Goal: Task Accomplishment & Management: Manage account settings

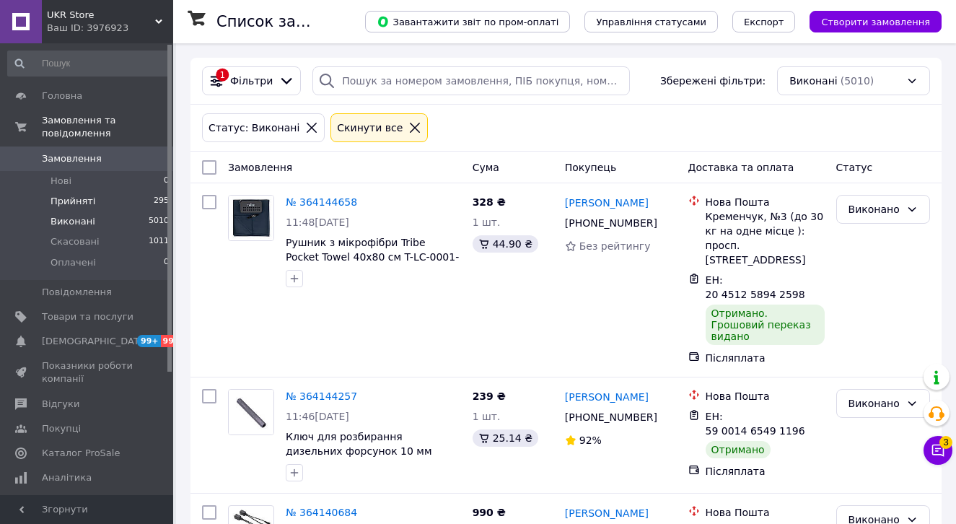
click at [105, 201] on li "Прийняті 295" at bounding box center [89, 201] width 178 height 20
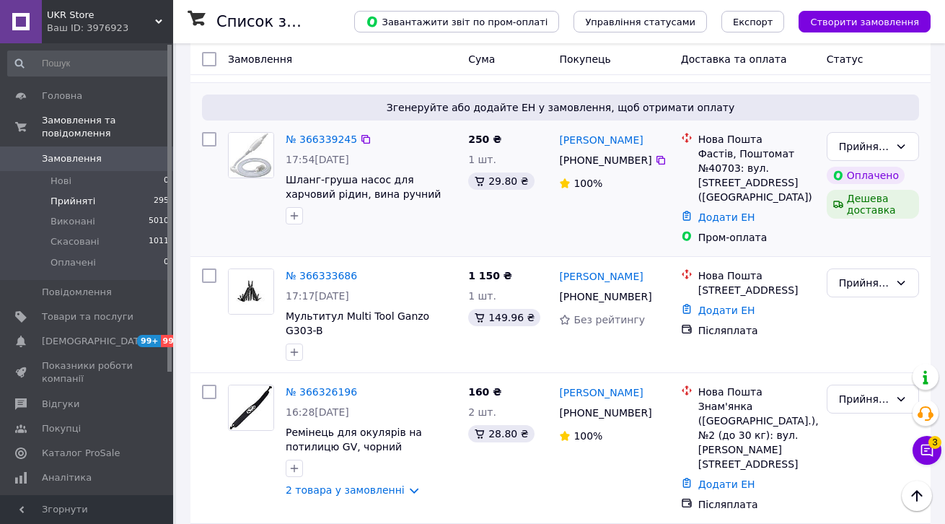
scroll to position [814, 0]
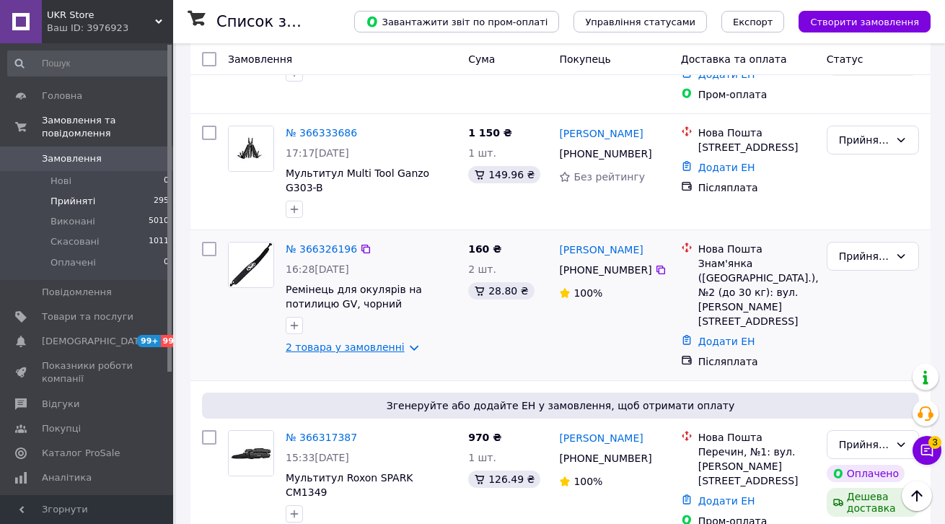
click at [366, 341] on link "2 товара у замовленні" at bounding box center [345, 347] width 119 height 12
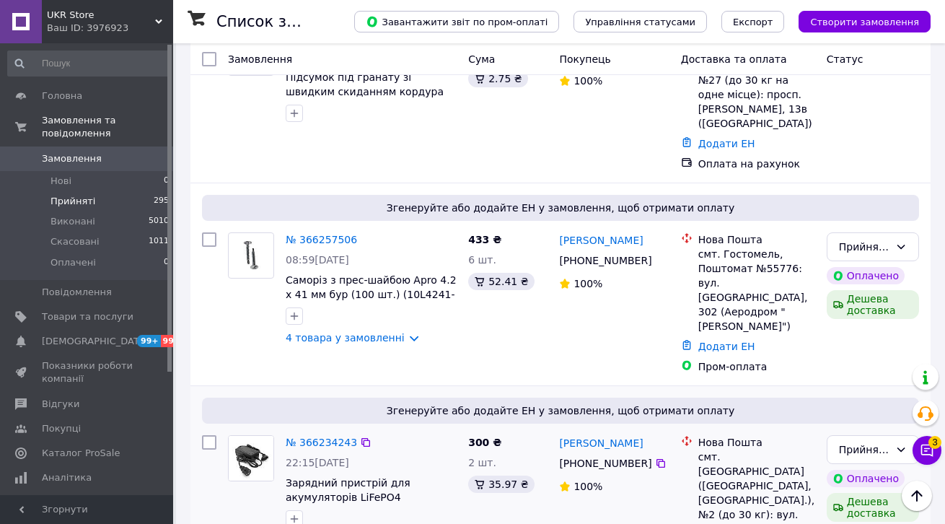
scroll to position [2728, 0]
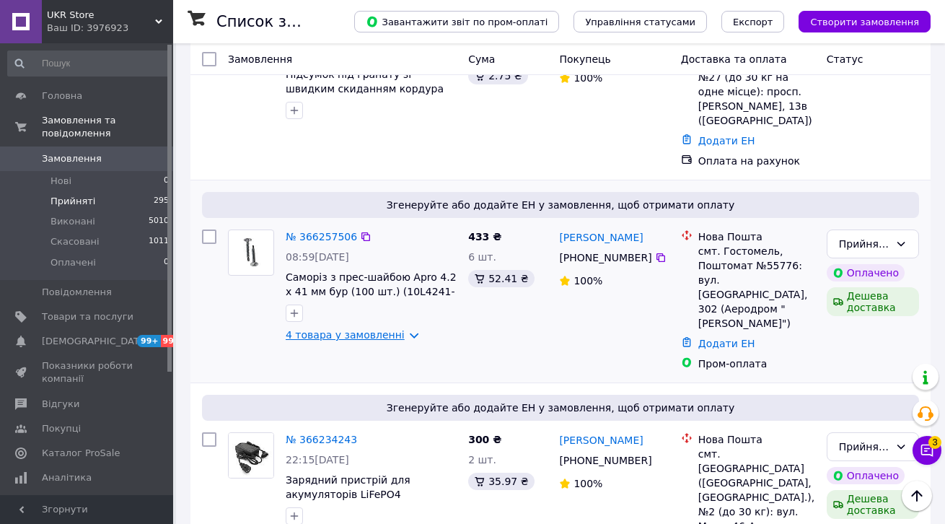
click at [386, 329] on link "4 товара у замовленні" at bounding box center [345, 335] width 119 height 12
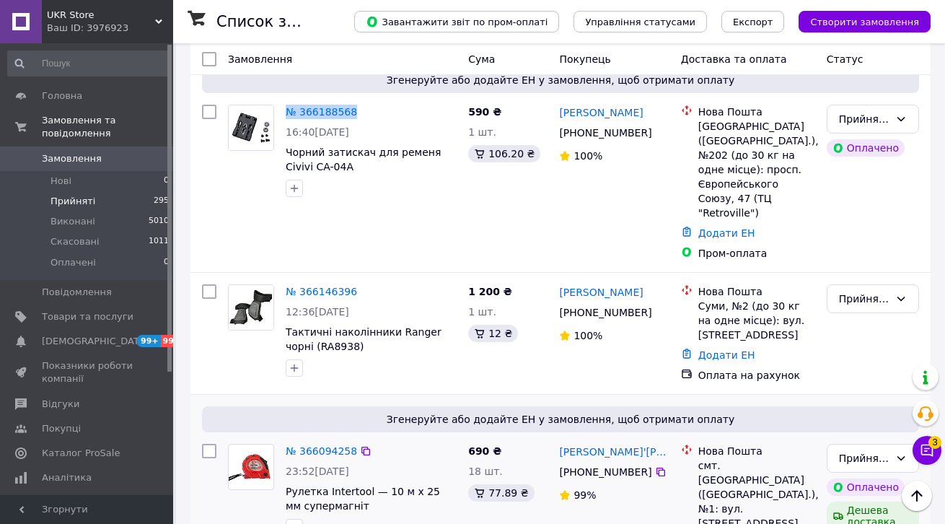
scroll to position [4123, 0]
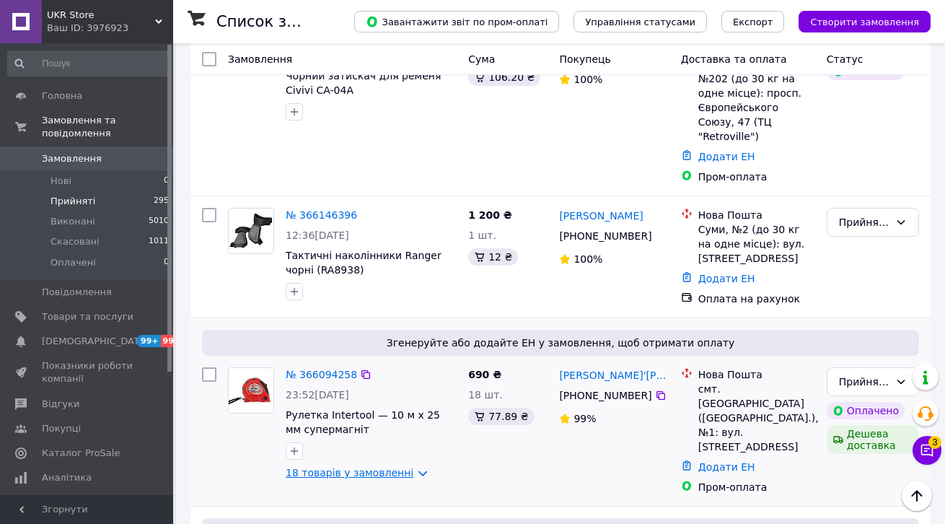
click at [362, 467] on link "18 товарів у замовленні" at bounding box center [350, 473] width 128 height 12
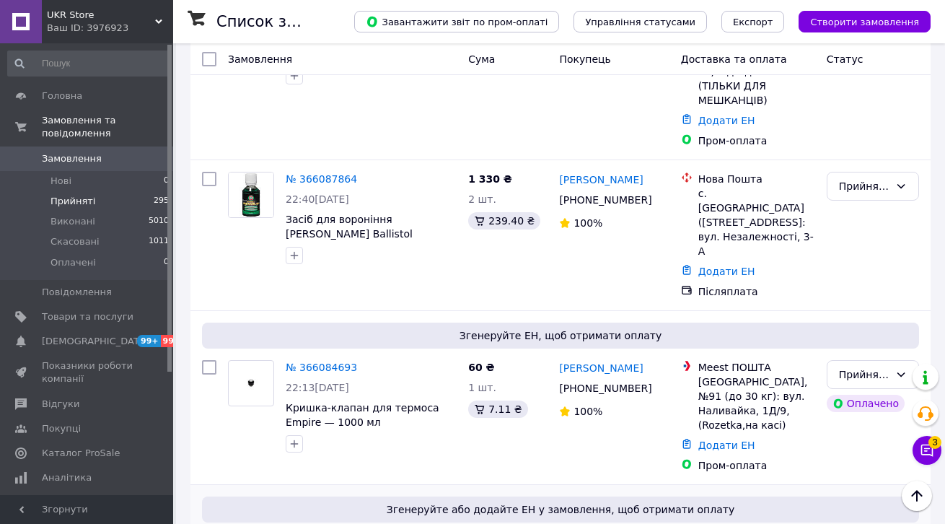
scroll to position [5800, 0]
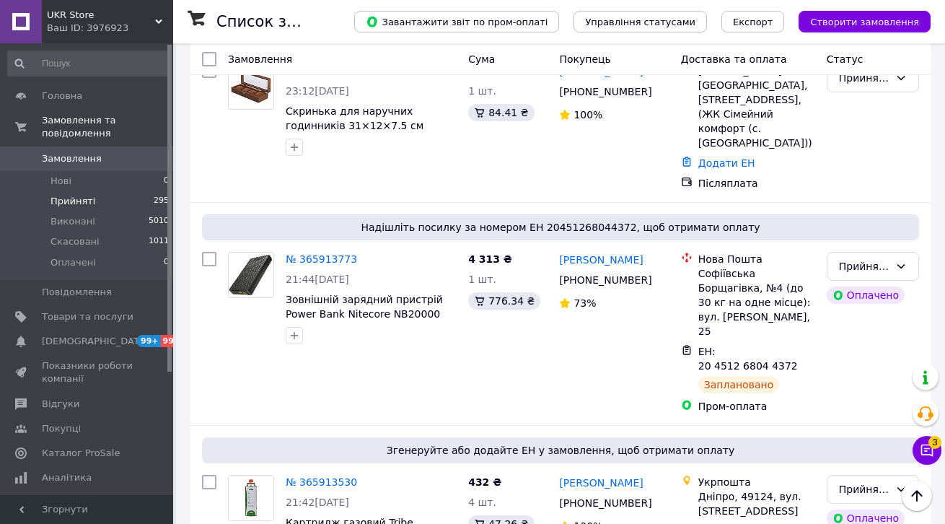
scroll to position [8986, 0]
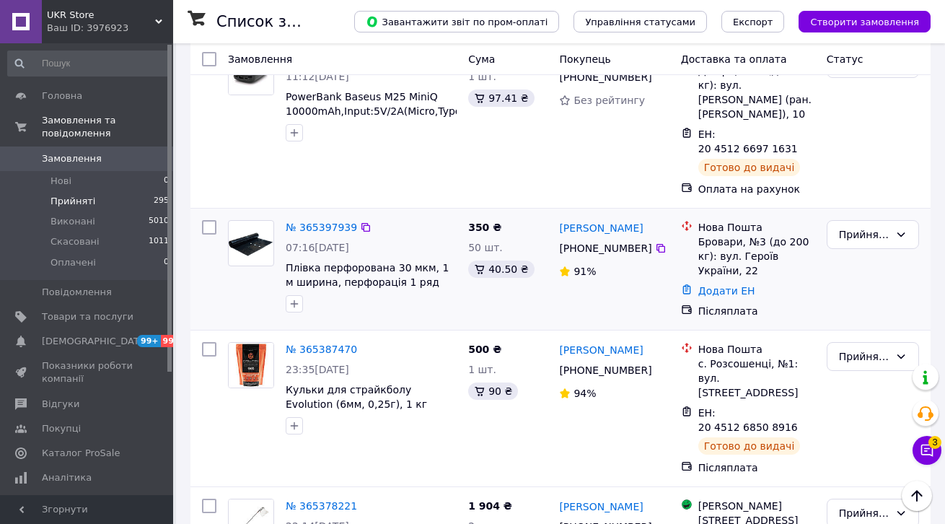
scroll to position [2058, 0]
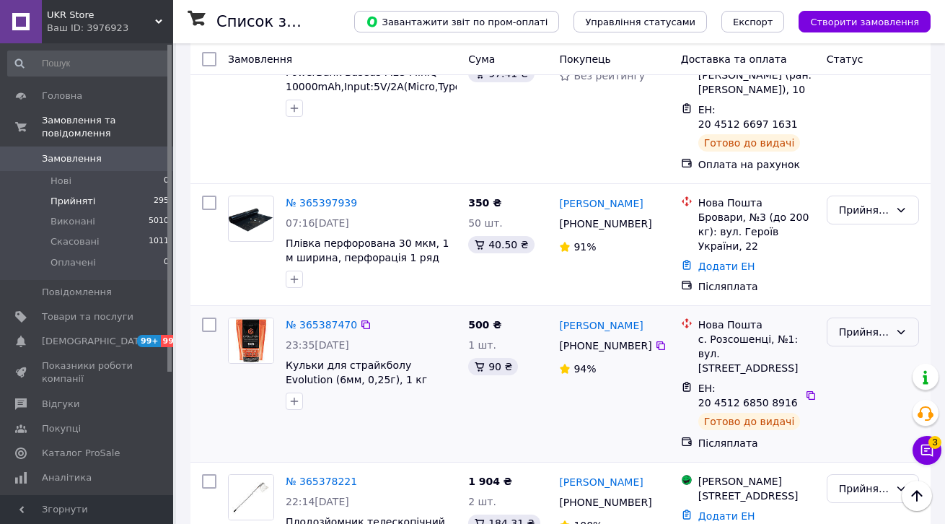
click at [873, 324] on div "Прийнято" at bounding box center [864, 332] width 51 height 16
click at [869, 224] on li "Виконано" at bounding box center [873, 232] width 91 height 26
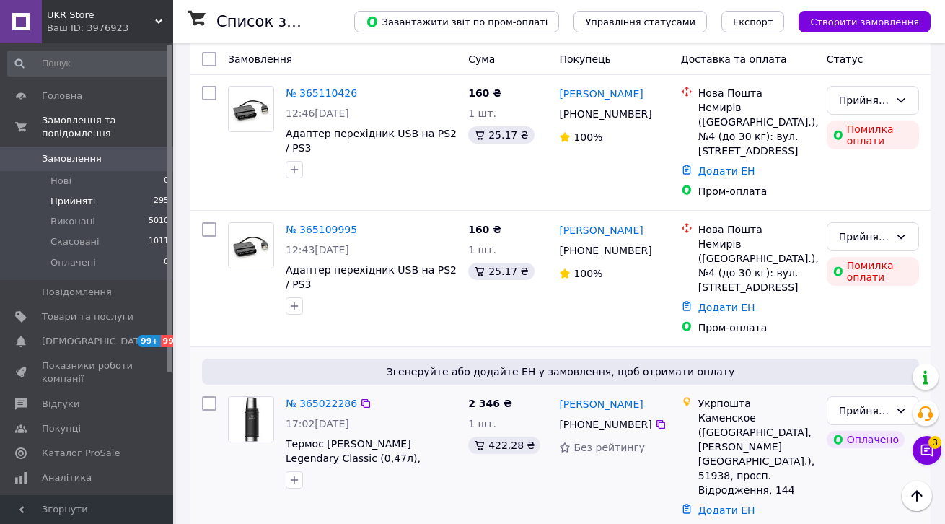
scroll to position [4026, 0]
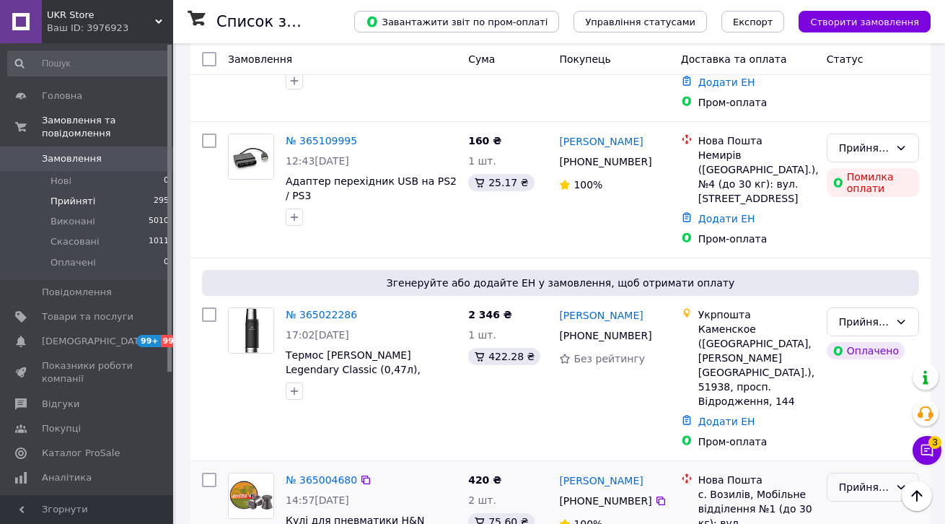
click at [883, 479] on div "Прийнято" at bounding box center [864, 487] width 51 height 16
click at [869, 242] on li "Виконано" at bounding box center [873, 252] width 91 height 26
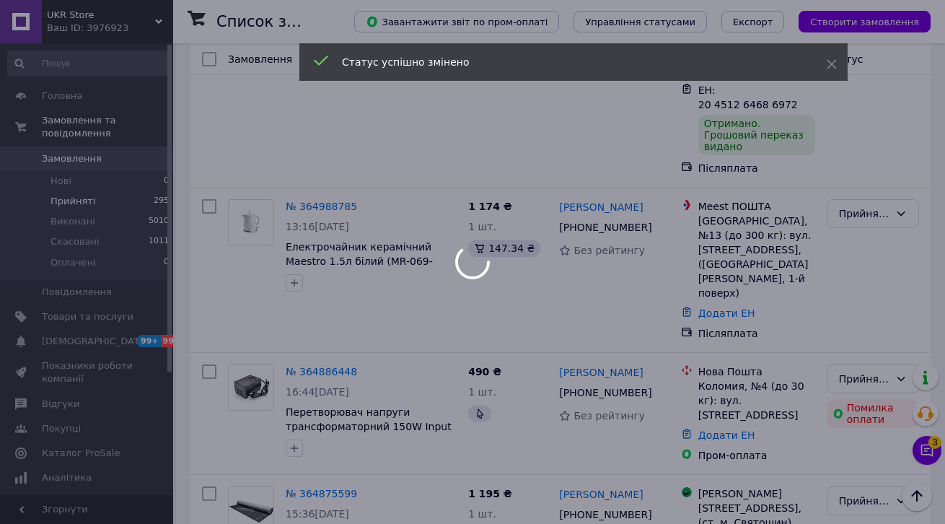
scroll to position [4525, 0]
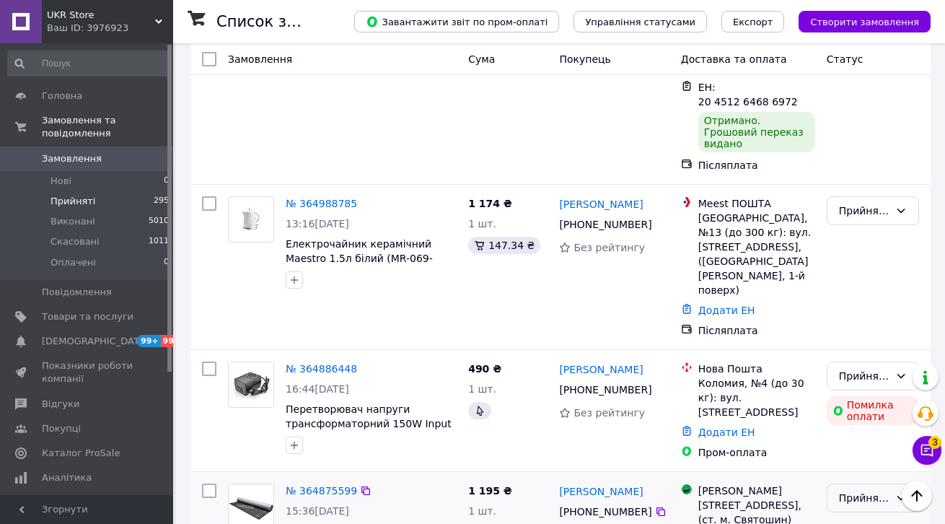
click at [875, 483] on div "Прийнято" at bounding box center [873, 497] width 92 height 29
click at [863, 206] on li "Виконано" at bounding box center [873, 208] width 91 height 26
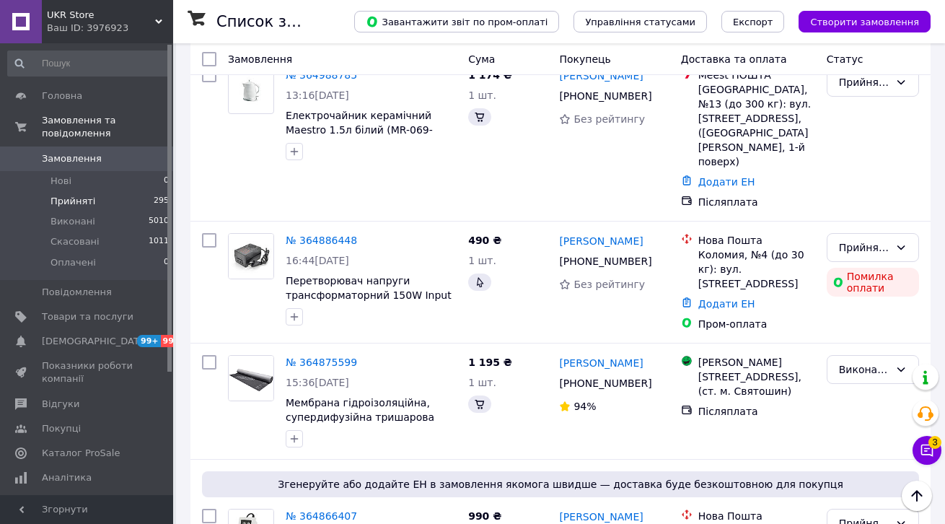
scroll to position [4729, 0]
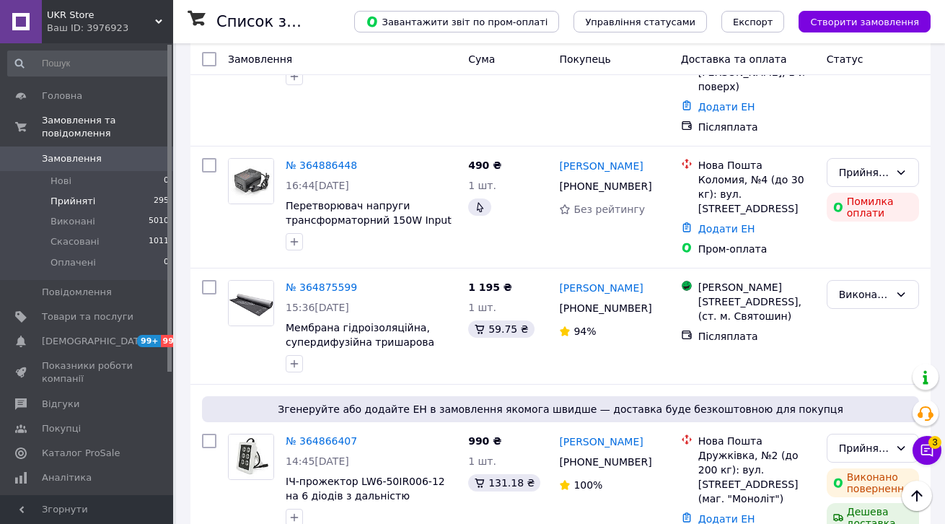
click at [852, 271] on li "Виконано" at bounding box center [873, 280] width 91 height 26
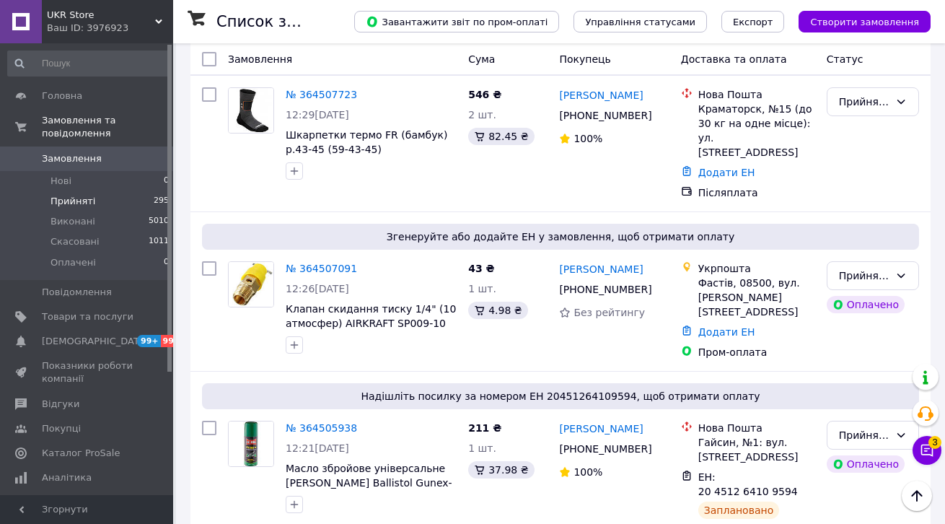
scroll to position [6631, 0]
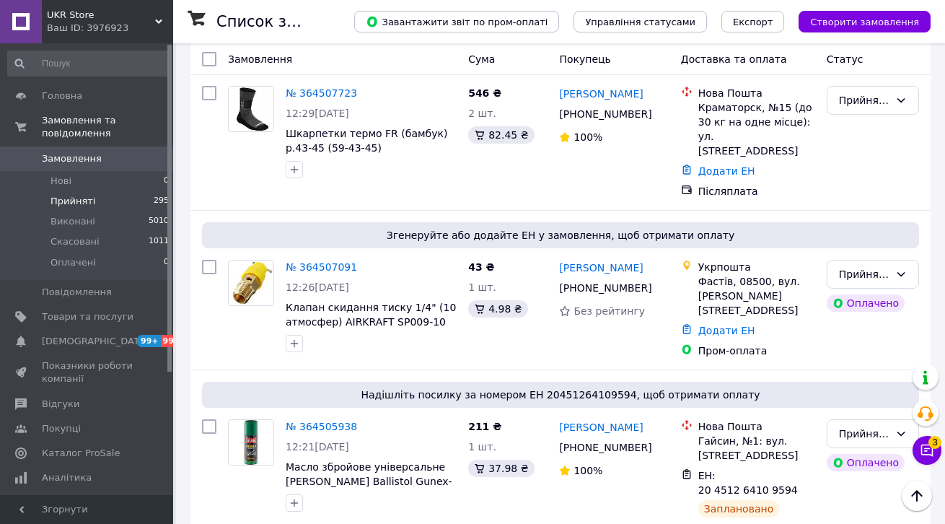
click at [882, 281] on li "Виконано" at bounding box center [873, 287] width 91 height 26
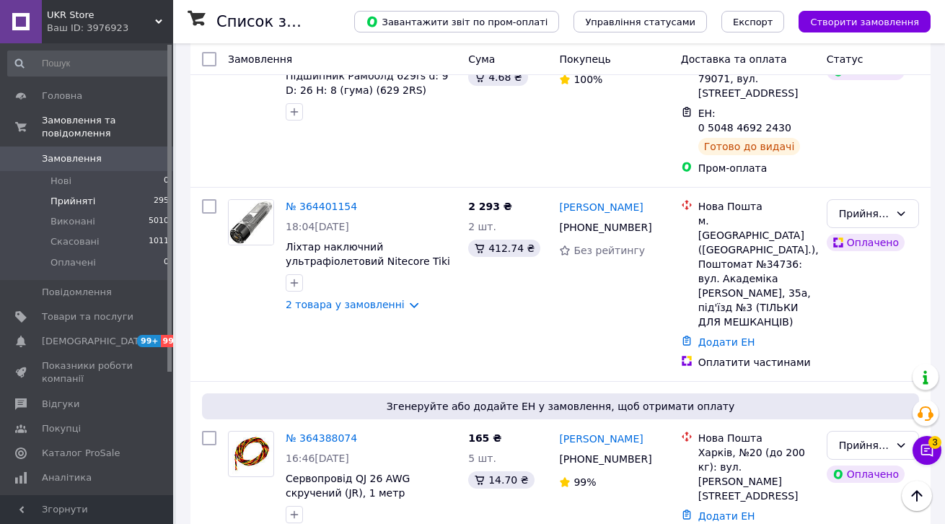
scroll to position [7083, 0]
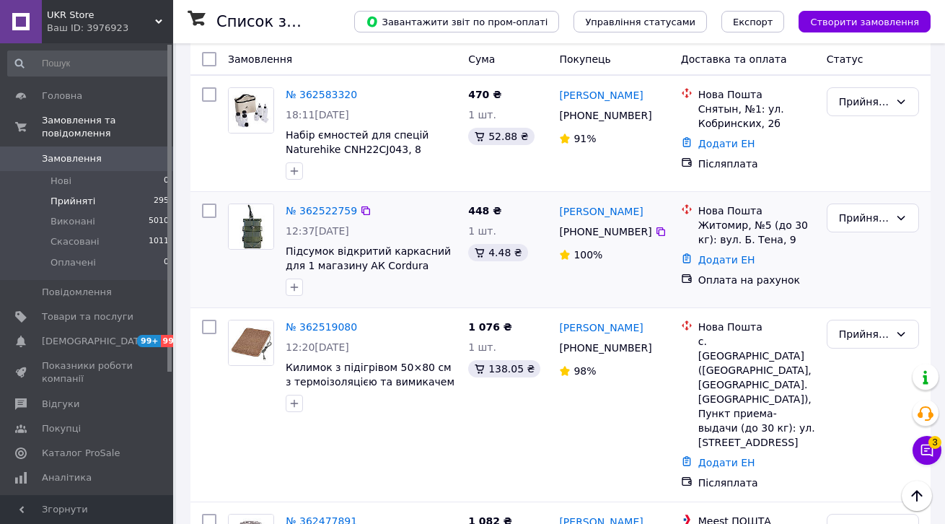
scroll to position [6822, 0]
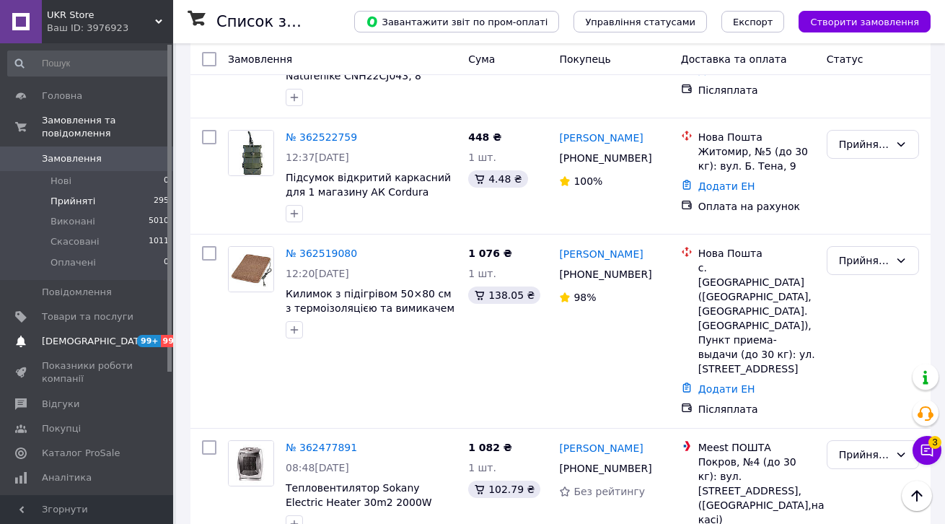
click at [134, 344] on span "99+ 99+" at bounding box center [153, 341] width 40 height 13
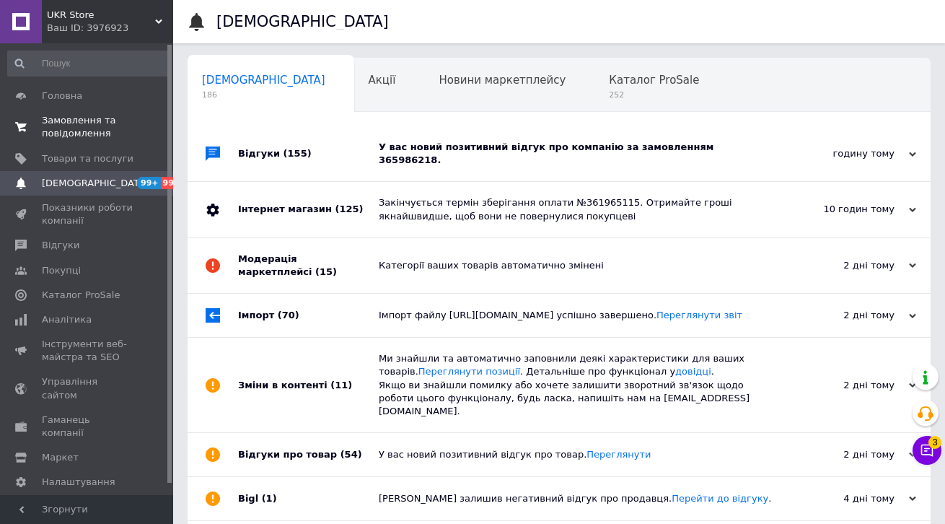
click at [117, 141] on link "Замовлення та повідомлення 0 0" at bounding box center [89, 127] width 178 height 38
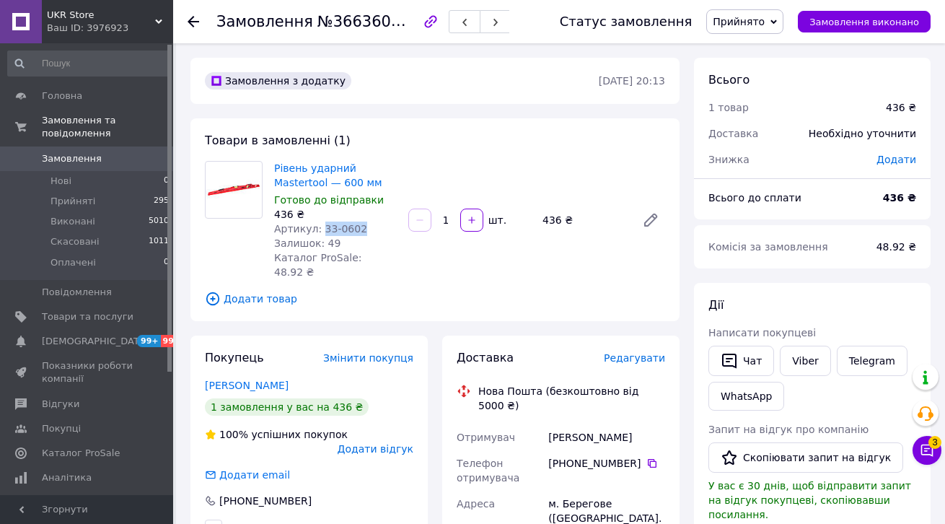
drag, startPoint x: 323, startPoint y: 228, endPoint x: 363, endPoint y: 227, distance: 39.7
click at [363, 227] on div "Артикул: 33-0602" at bounding box center [335, 229] width 123 height 14
copy span "33-0602"
click at [657, 458] on icon at bounding box center [653, 464] width 12 height 12
click at [569, 424] on div "Юску Іштван" at bounding box center [607, 437] width 123 height 26
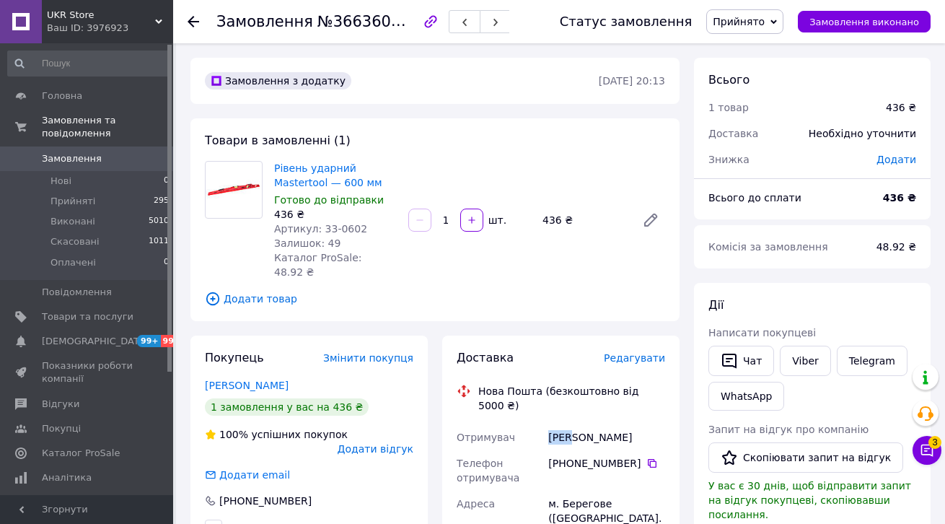
click at [569, 424] on div "Юску Іштван" at bounding box center [607, 437] width 123 height 26
copy div "Юску"
click at [579, 494] on div "м. Берегове (Закарпатська обл.), №5 (до 10 кг): вул. Сечені, 38" at bounding box center [607, 525] width 123 height 69
copy div "Берегове"
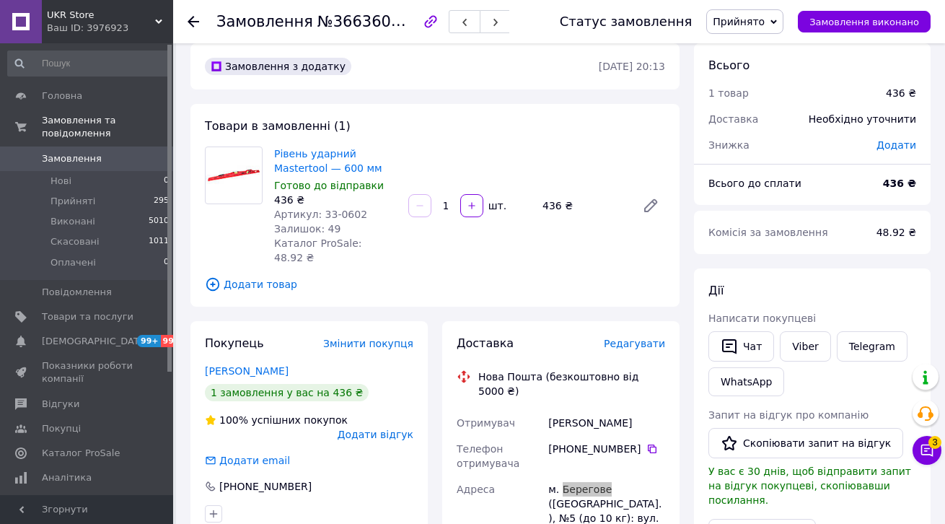
scroll to position [138, 0]
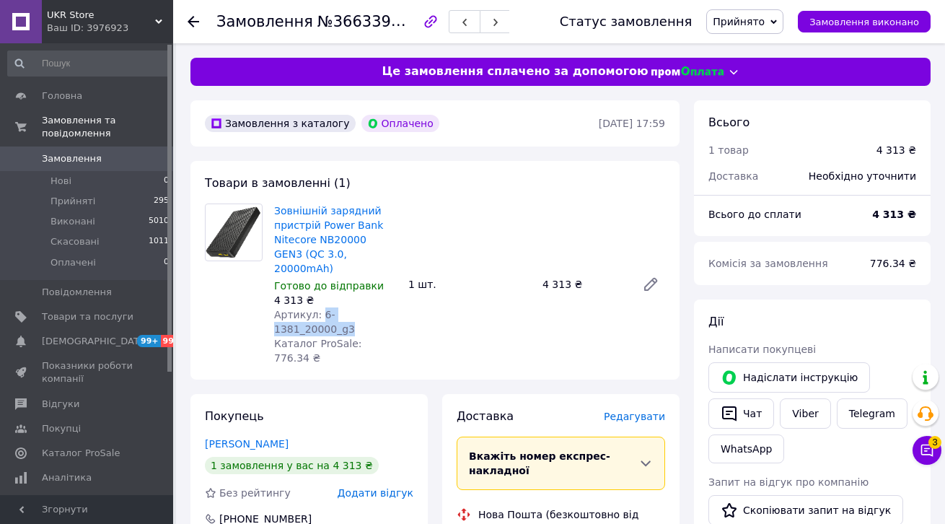
drag, startPoint x: 320, startPoint y: 299, endPoint x: 353, endPoint y: 314, distance: 35.5
click at [353, 315] on div "Артикул: 6-1381_20000_g3" at bounding box center [335, 321] width 123 height 29
copy span "6-1381_20000_g3"
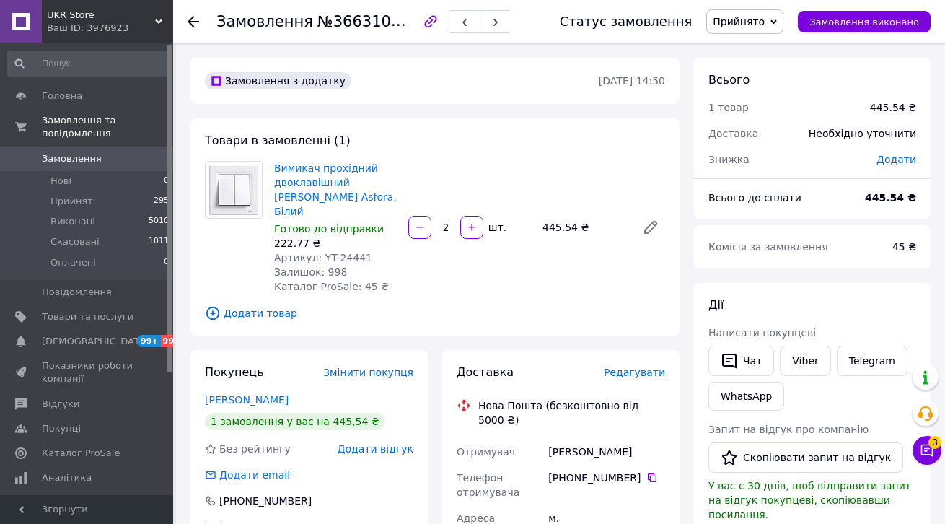
click at [355, 252] on span "Артикул: YT-24441" at bounding box center [323, 258] width 98 height 12
copy span "24441"
drag, startPoint x: 403, startPoint y: 181, endPoint x: 344, endPoint y: 184, distance: 58.5
click at [344, 184] on div "Вимикач прохідний двоклавішний Schneider Asfora, Білий Готово до відправки 222.…" at bounding box center [469, 227] width 403 height 139
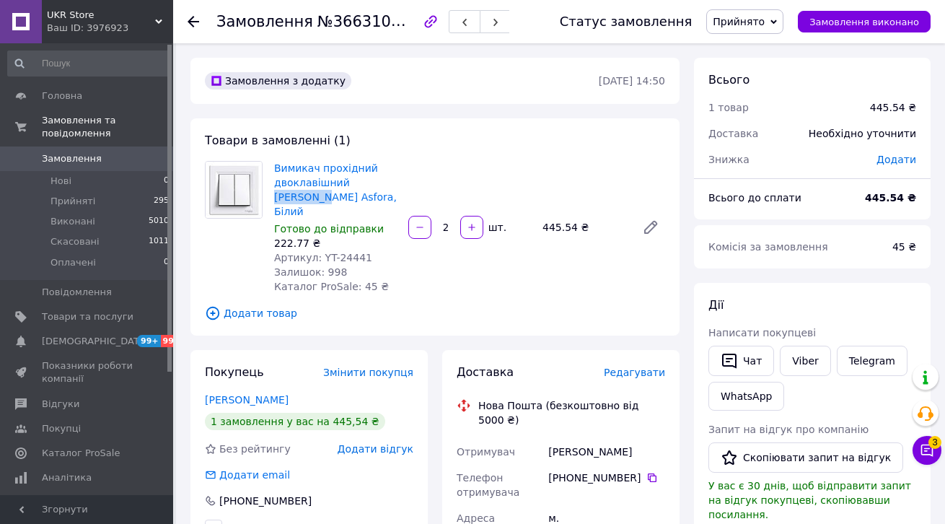
copy link "Schneider"
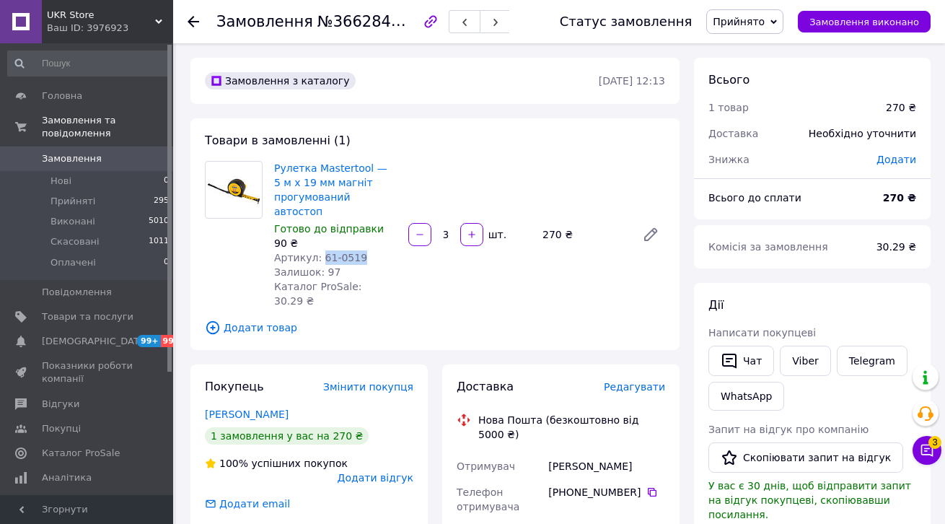
drag, startPoint x: 320, startPoint y: 241, endPoint x: 365, endPoint y: 240, distance: 44.7
click at [365, 250] on div "Артикул: 61-0519" at bounding box center [335, 257] width 123 height 14
copy span "61-0519"
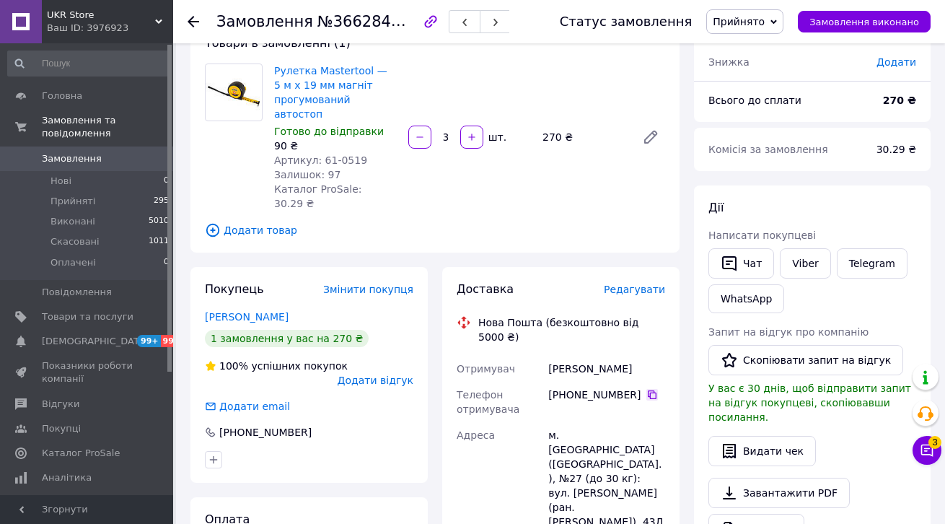
click at [652, 389] on icon at bounding box center [653, 395] width 12 height 12
click at [553, 356] on div "Кузьмин Олександр" at bounding box center [607, 369] width 123 height 26
copy div "Кузьмин"
drag, startPoint x: 566, startPoint y: 407, endPoint x: 628, endPoint y: 407, distance: 62.1
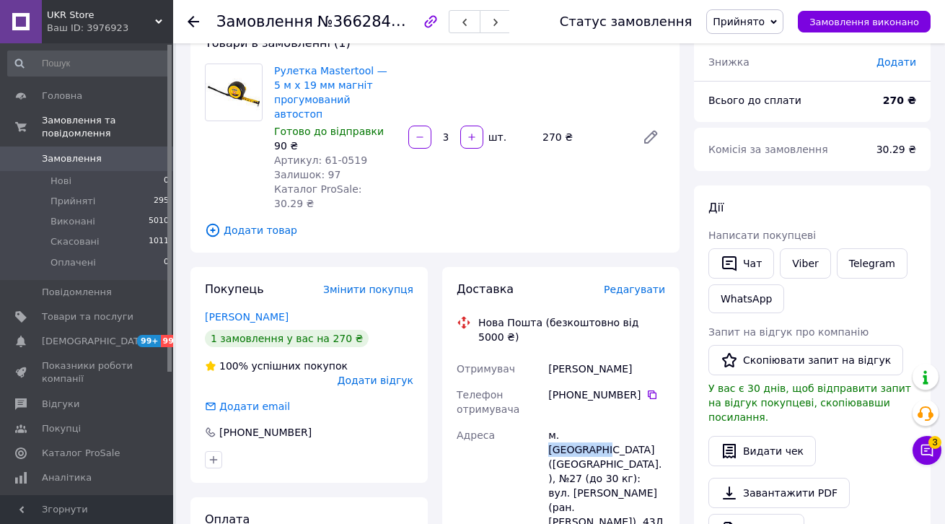
click at [628, 422] on div "м. Кривий Ріг (Дніпропетровська обл.), №27 (до 30 кг): вул. Володимира Великого…" at bounding box center [607, 492] width 123 height 141
copy div "Кривий Ріг"
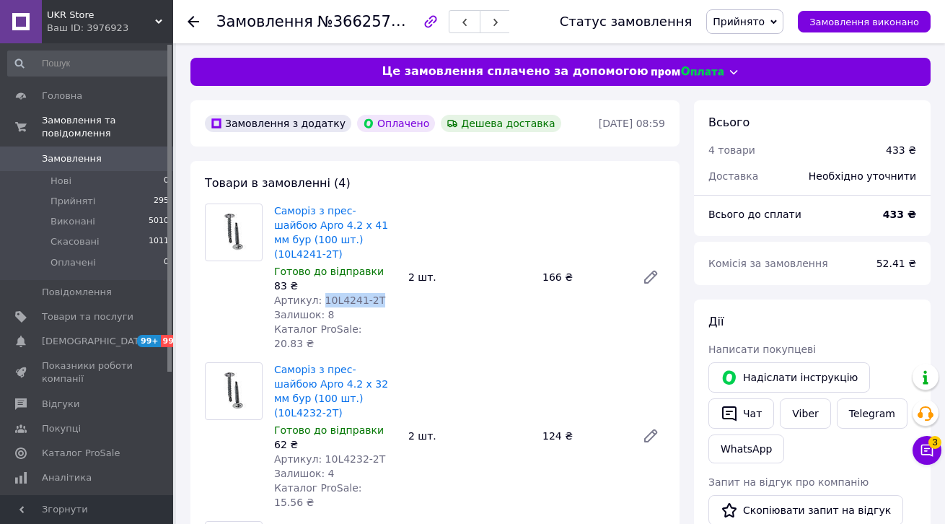
drag, startPoint x: 320, startPoint y: 283, endPoint x: 394, endPoint y: 285, distance: 74.4
click at [394, 293] on div "Артикул: 10L4241-2T" at bounding box center [335, 300] width 123 height 14
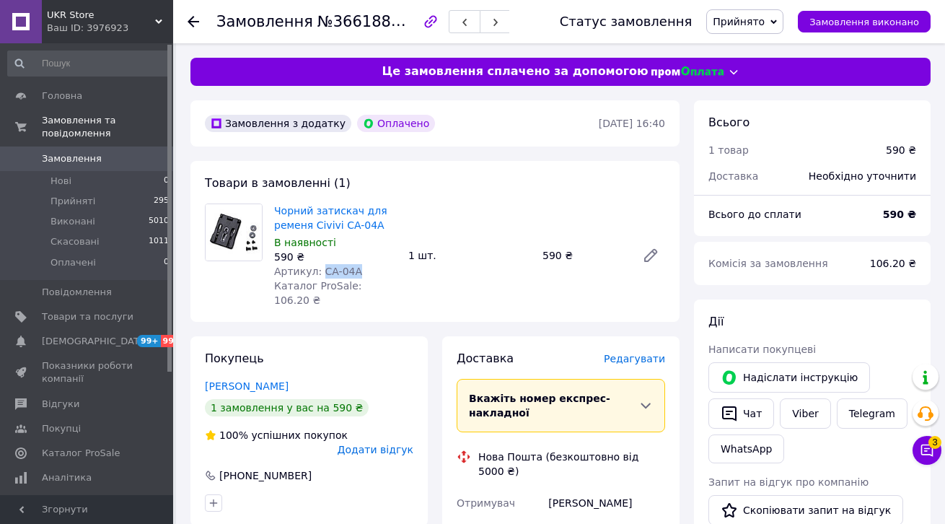
drag, startPoint x: 323, startPoint y: 268, endPoint x: 383, endPoint y: 267, distance: 60.6
click at [383, 267] on div "Артикул: CA-04A" at bounding box center [335, 271] width 123 height 14
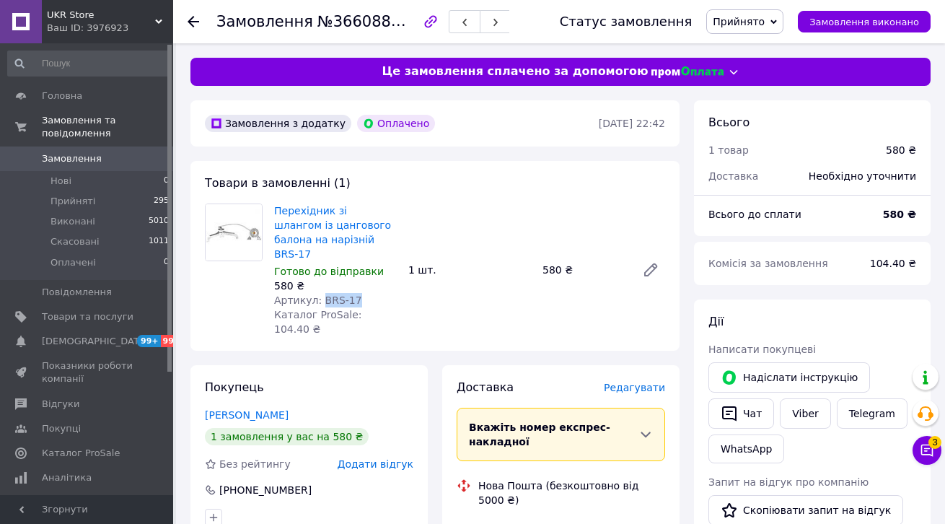
drag, startPoint x: 320, startPoint y: 284, endPoint x: 385, endPoint y: 284, distance: 64.2
click at [385, 293] on div "Артикул: BRS-17" at bounding box center [335, 300] width 123 height 14
copy span "BRS-17"
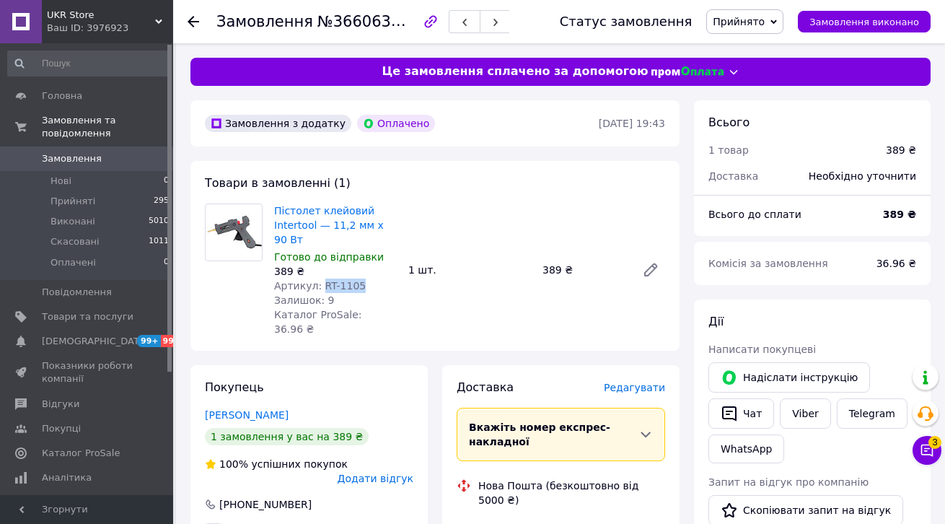
drag, startPoint x: 320, startPoint y: 284, endPoint x: 365, endPoint y: 284, distance: 44.7
click at [365, 284] on div "Артикул: RT-1105" at bounding box center [335, 286] width 123 height 14
copy span "RT-1105"
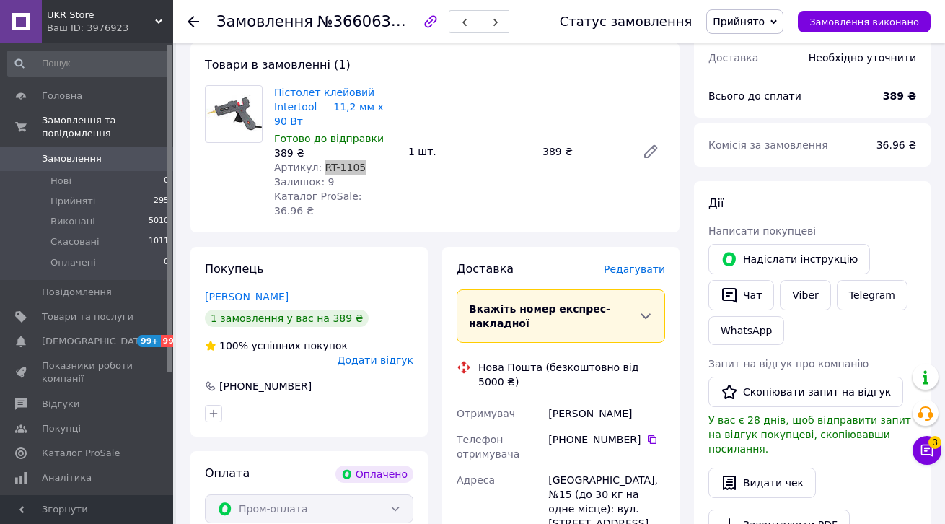
scroll to position [260, 0]
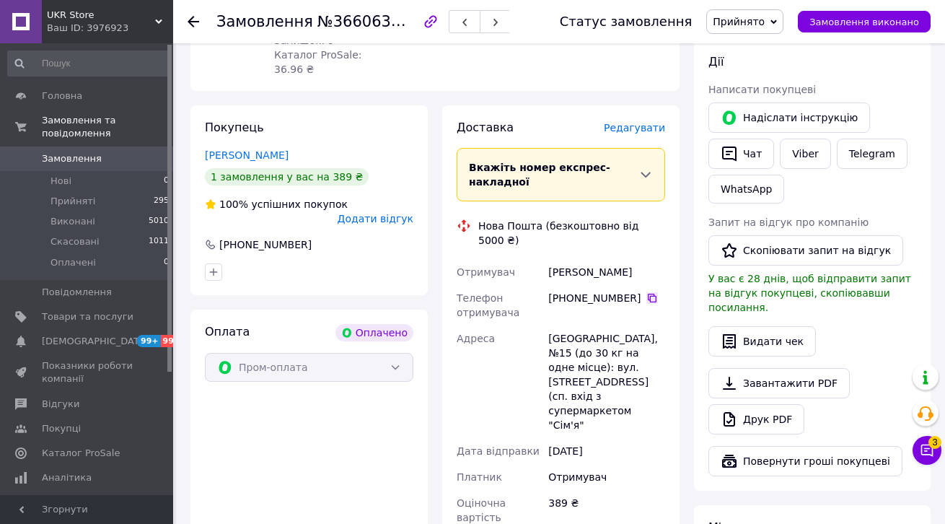
click at [650, 292] on icon at bounding box center [653, 298] width 12 height 12
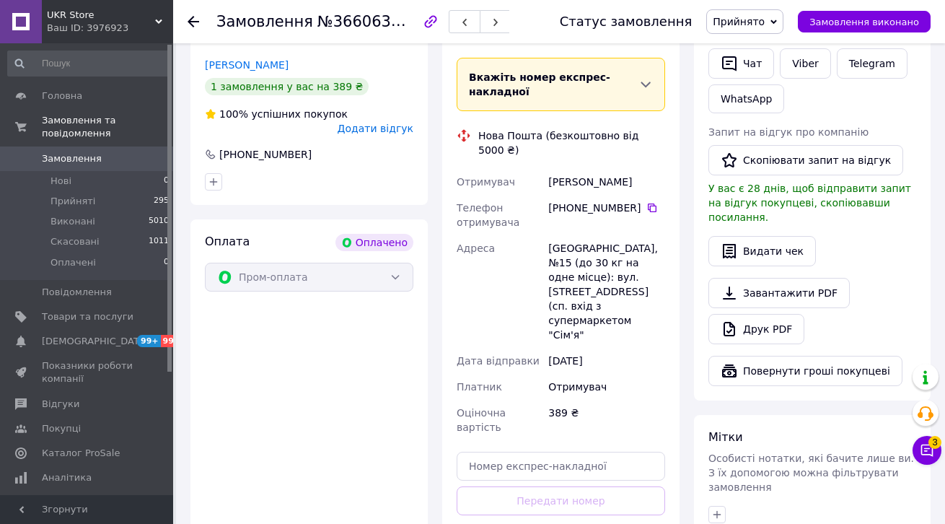
scroll to position [351, 0]
click at [571, 169] on div "Гарбар Евгений" at bounding box center [607, 181] width 123 height 26
copy div "Гарбар"
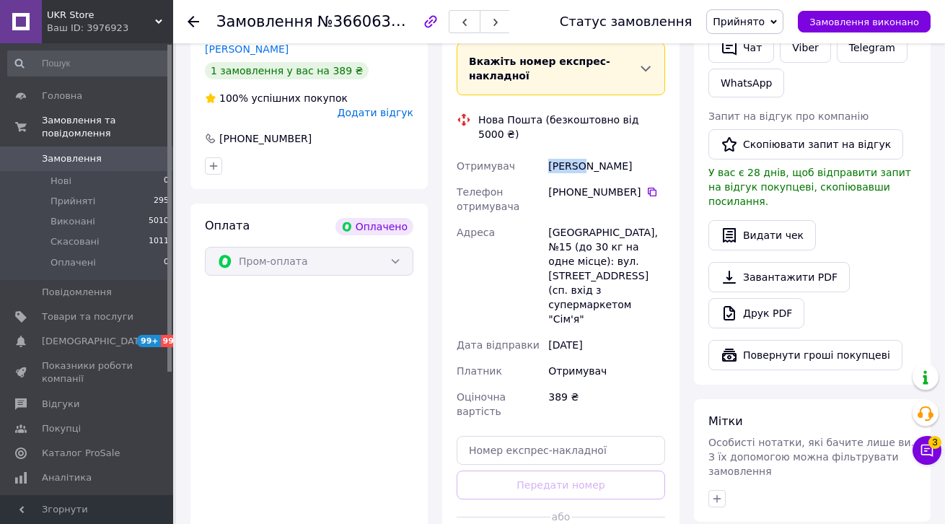
scroll to position [468, 0]
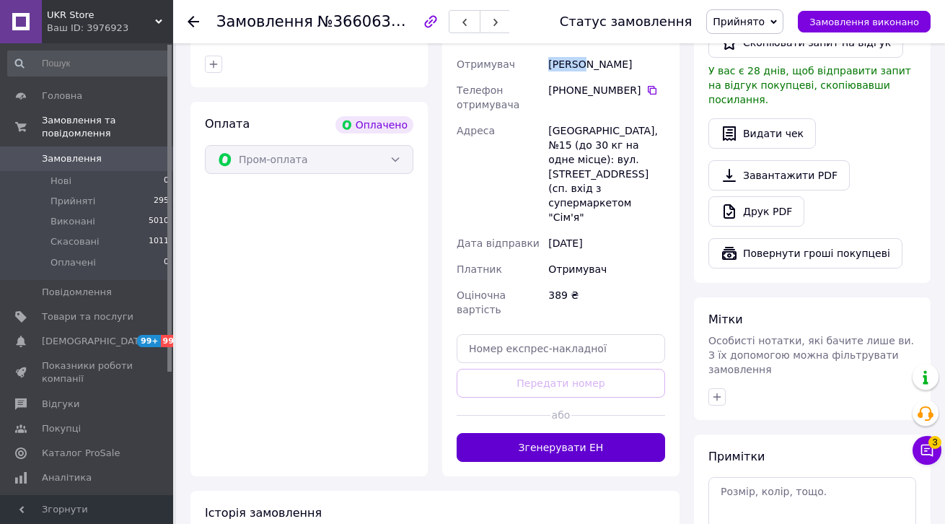
click at [580, 433] on button "Згенерувати ЕН" at bounding box center [561, 447] width 209 height 29
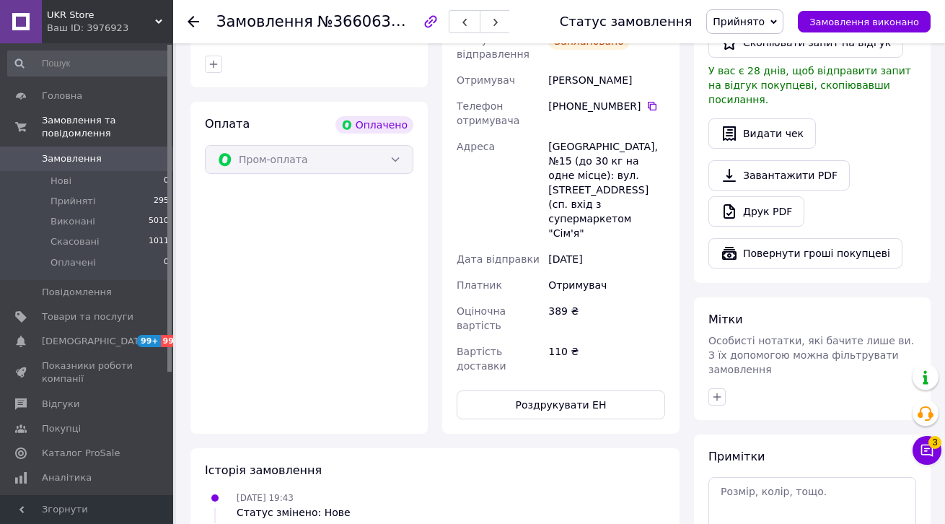
click at [577, 133] on div "Краматорськ, №15 (до 30 кг на одне місце): вул. Старогородська, 16А (сп. вхід з…" at bounding box center [607, 189] width 123 height 113
drag, startPoint x: 577, startPoint y: 111, endPoint x: 549, endPoint y: 88, distance: 36.4
click at [577, 133] on div "Краматорськ, №15 (до 30 кг на одне місце): вул. Старогородська, 16А (сп. вхід з…" at bounding box center [607, 189] width 123 height 113
copy div "Краматорськ"
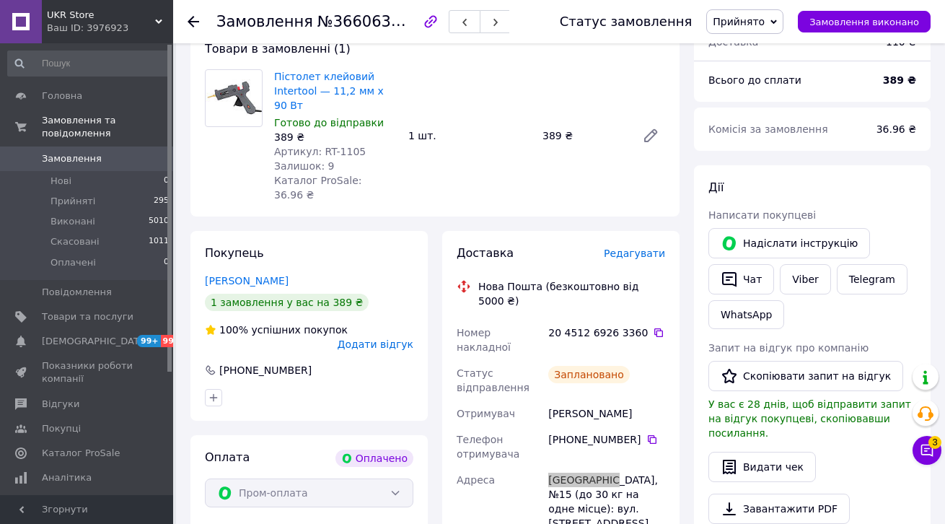
scroll to position [133, 0]
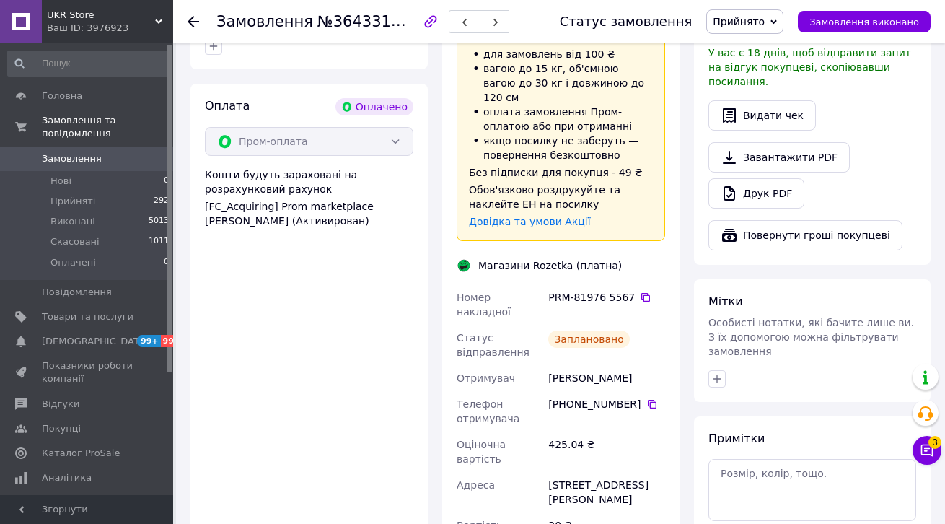
scroll to position [544, 0]
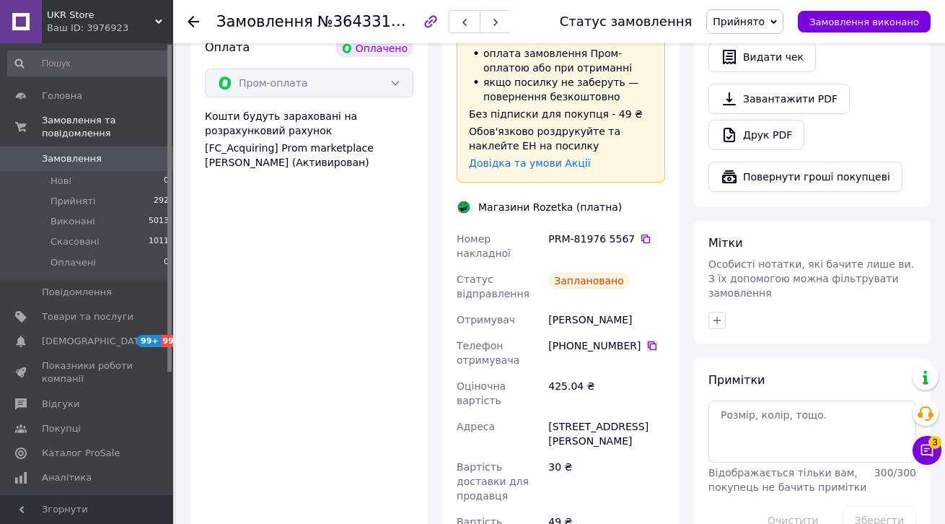
click at [647, 340] on icon at bounding box center [653, 346] width 12 height 12
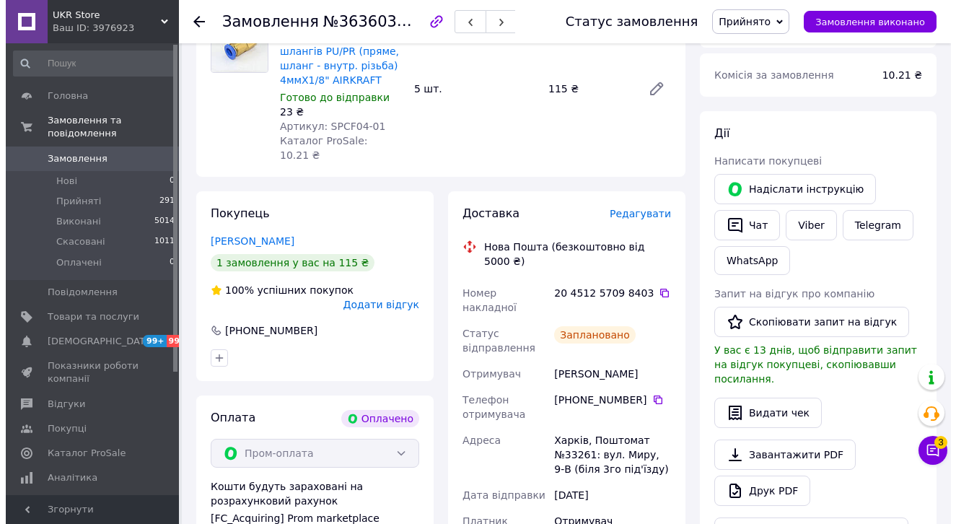
scroll to position [271, 0]
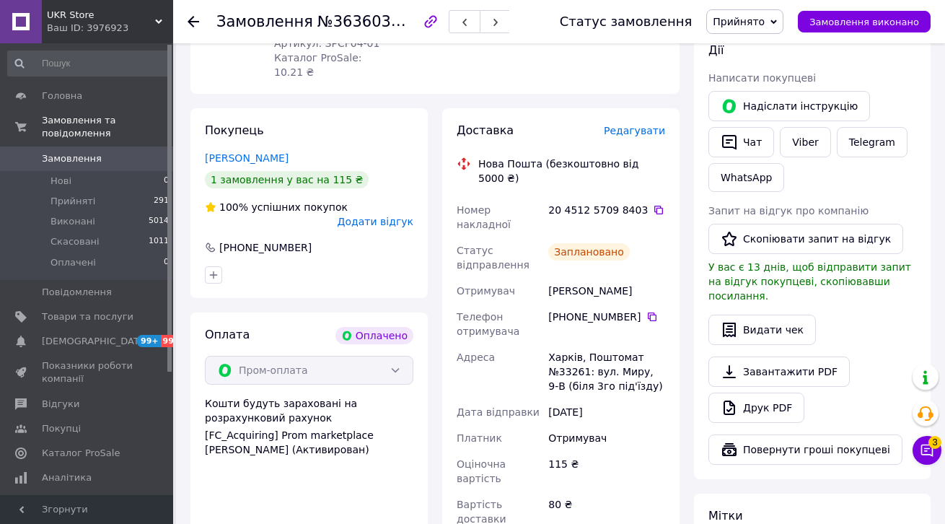
click at [565, 278] on div "[PERSON_NAME]" at bounding box center [607, 291] width 123 height 26
copy div "[PERSON_NAME]"
click at [623, 125] on span "Редагувати" at bounding box center [634, 131] width 61 height 12
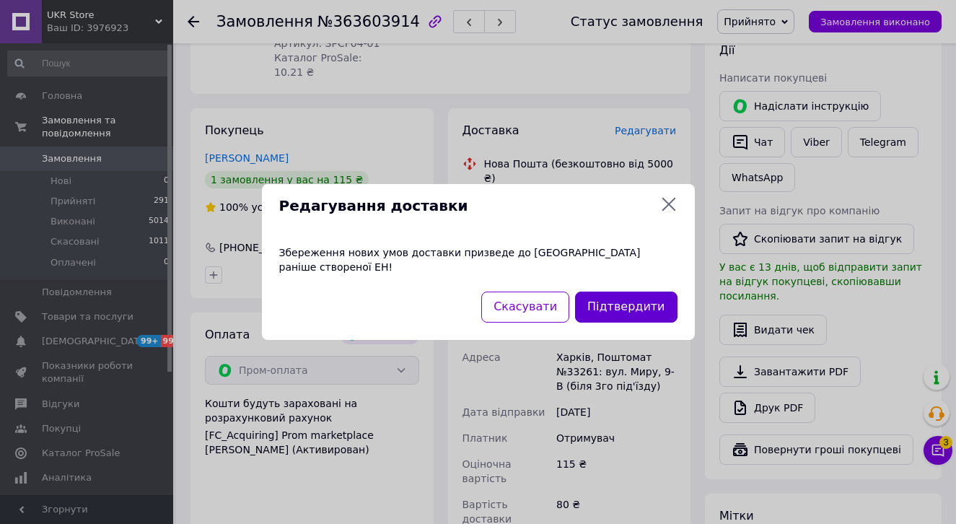
click at [608, 302] on button "Підтвердити" at bounding box center [626, 307] width 102 height 31
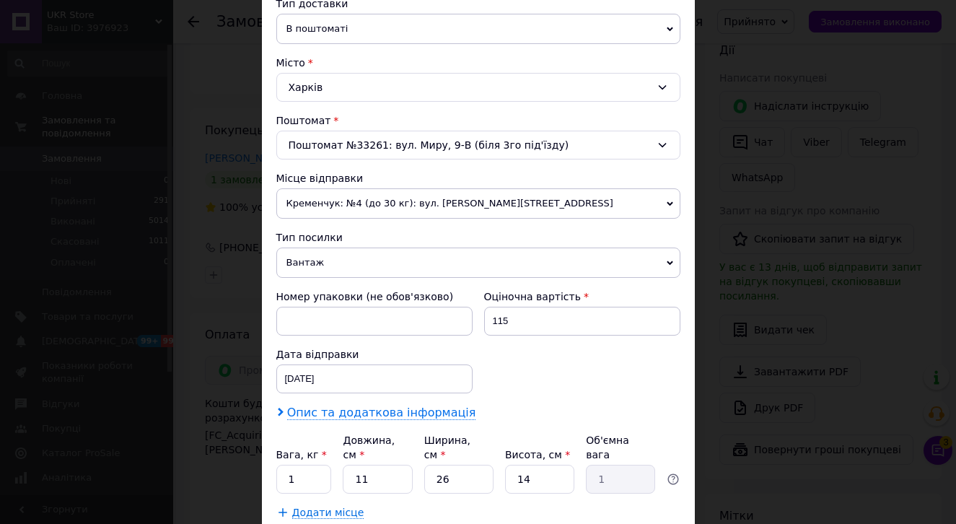
scroll to position [449, 0]
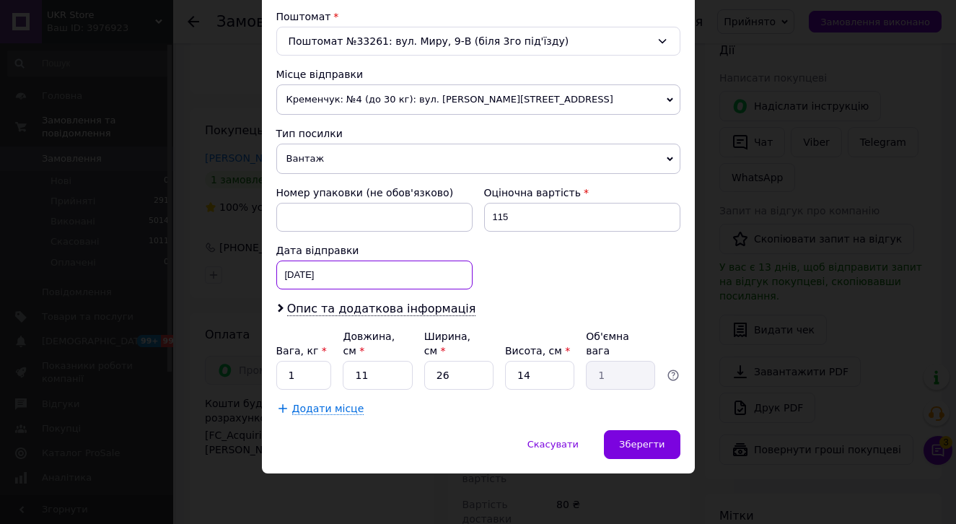
click at [343, 275] on div "[DATE] < 2025 > < Сентябрь > Пн Вт Ср Чт Пт Сб Вс 1 2 3 4 5 6 7 8 9 10 11 12 13…" at bounding box center [374, 275] width 196 height 29
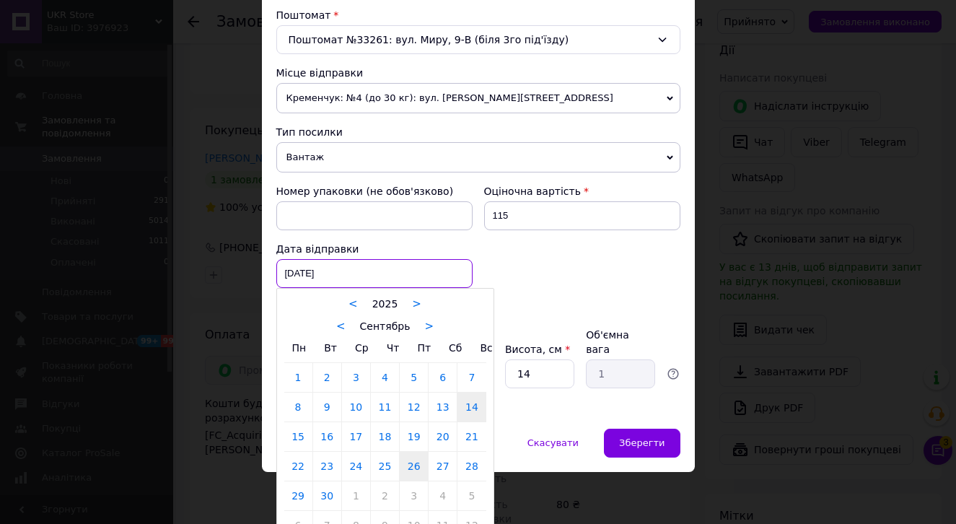
scroll to position [452, 0]
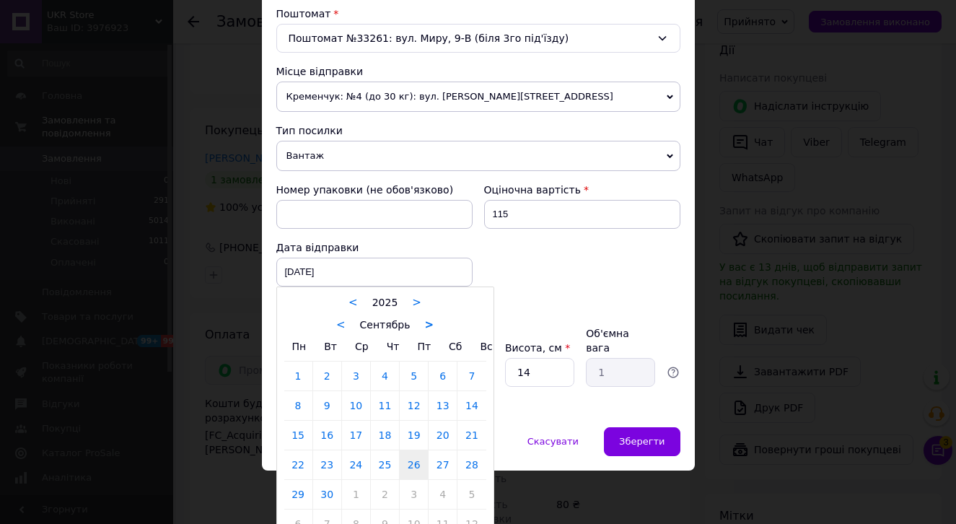
click at [424, 327] on link ">" at bounding box center [428, 324] width 9 height 13
click at [309, 429] on link "13" at bounding box center [298, 435] width 28 height 29
type input "[DATE]"
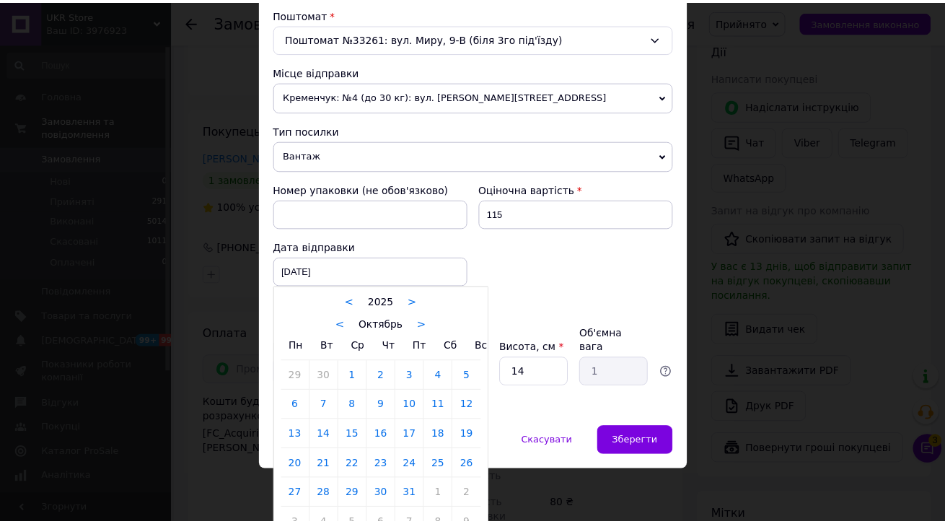
scroll to position [449, 0]
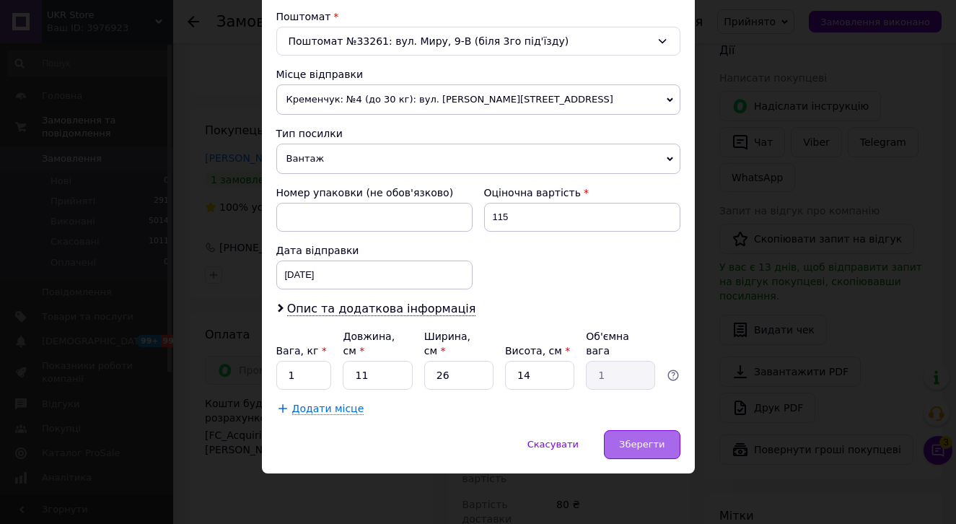
click at [626, 452] on div "Зберегти" at bounding box center [642, 444] width 76 height 29
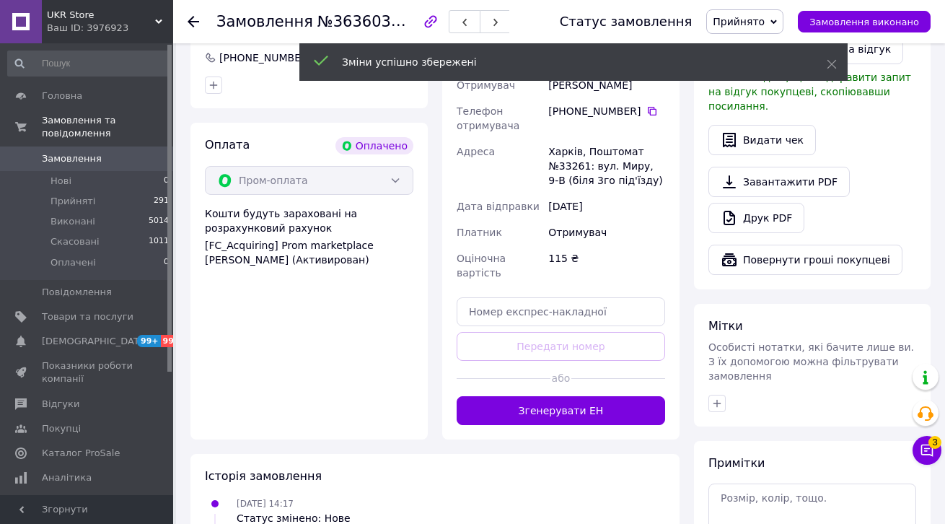
scroll to position [466, 0]
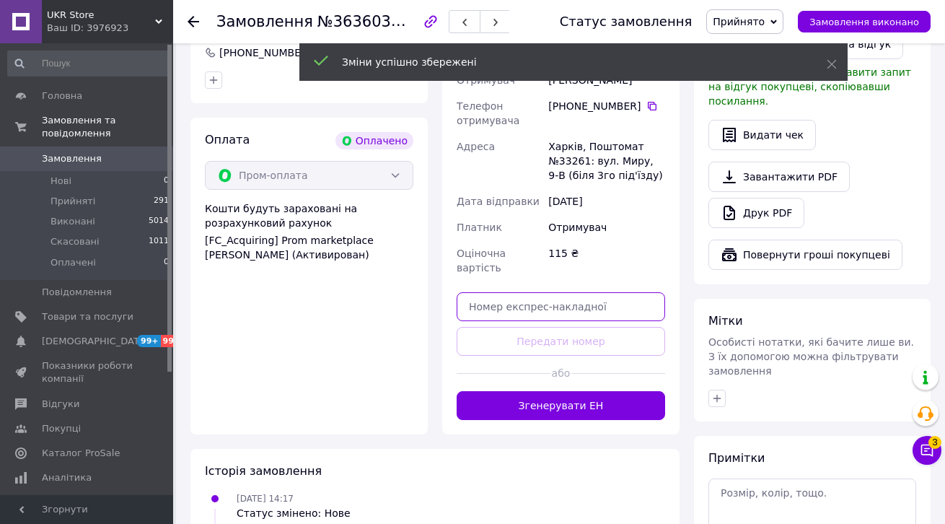
click at [566, 298] on input "text" at bounding box center [561, 306] width 209 height 29
paste input "20400481945556"
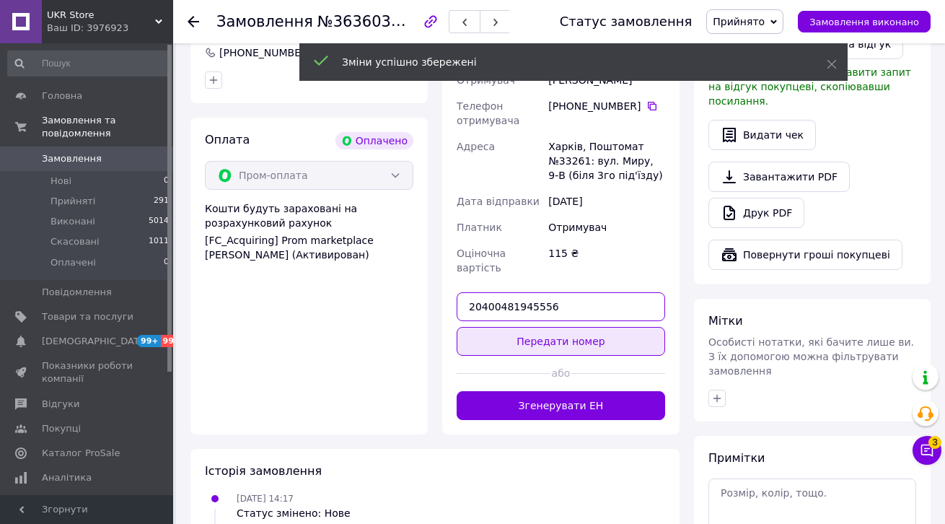
type input "20400481945556"
click at [559, 327] on button "Передати номер" at bounding box center [561, 341] width 209 height 29
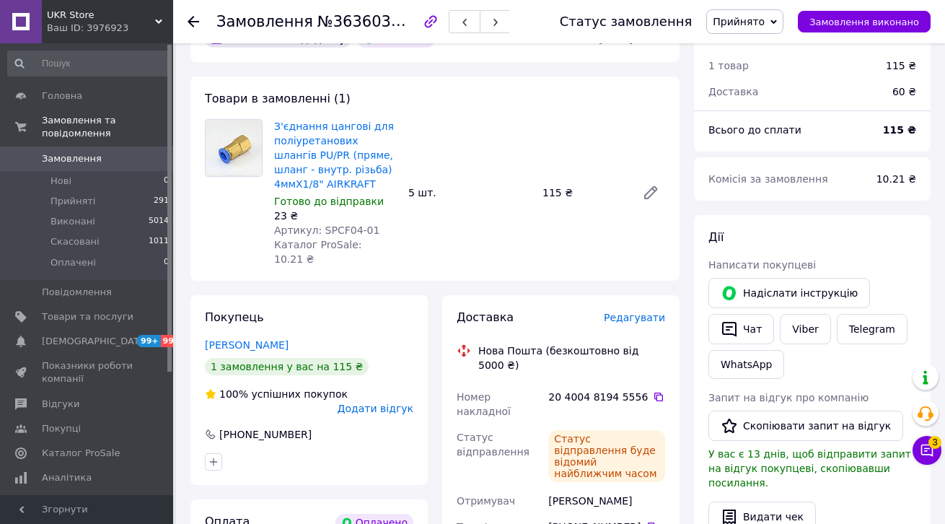
scroll to position [0, 0]
